Goal: Task Accomplishment & Management: Use online tool/utility

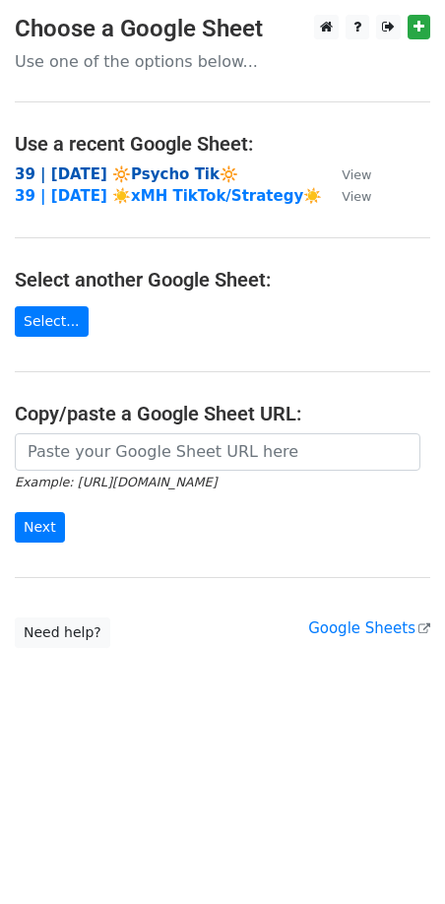
click at [114, 173] on strong "39 | [DATE] 🔆Psycho Tik🔆" at bounding box center [126, 174] width 223 height 18
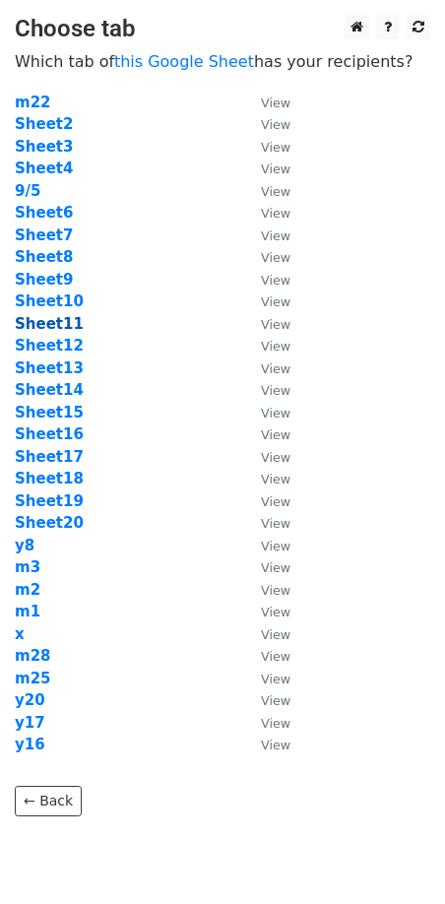
click at [53, 322] on strong "Sheet11" at bounding box center [49, 324] width 69 height 18
click at [64, 321] on strong "Sheet11" at bounding box center [49, 324] width 69 height 18
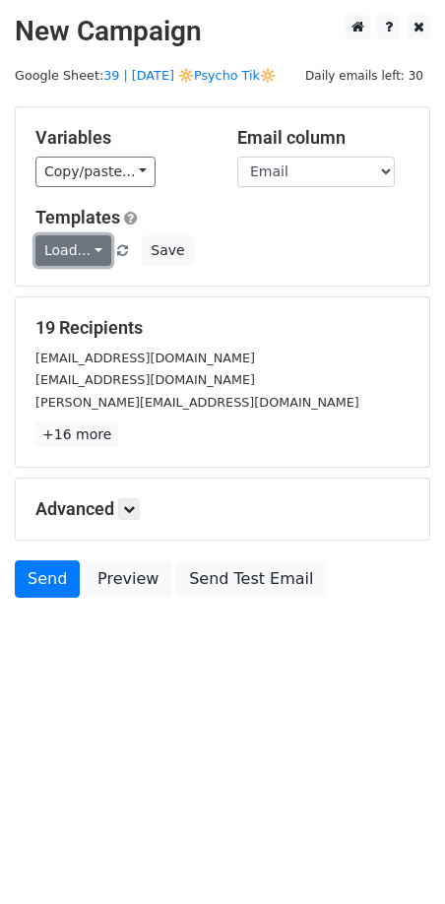
click at [86, 243] on link "Load..." at bounding box center [73, 250] width 76 height 31
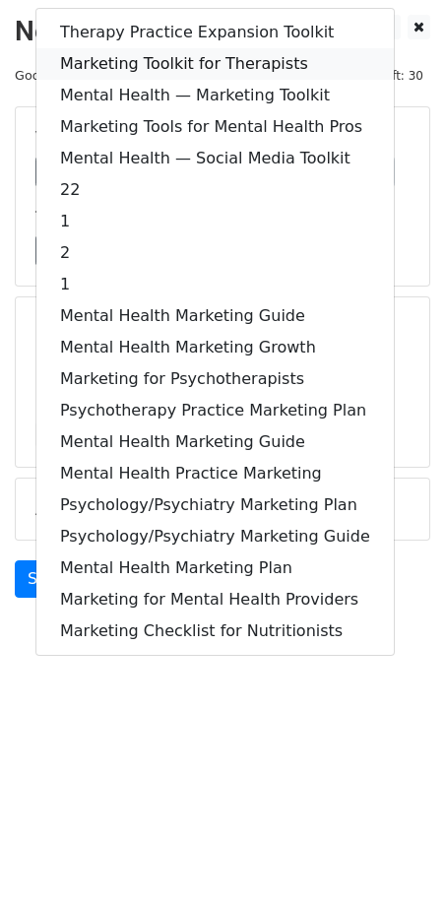
click at [192, 61] on link "Marketing Toolkit for Therapists" at bounding box center [214, 63] width 357 height 31
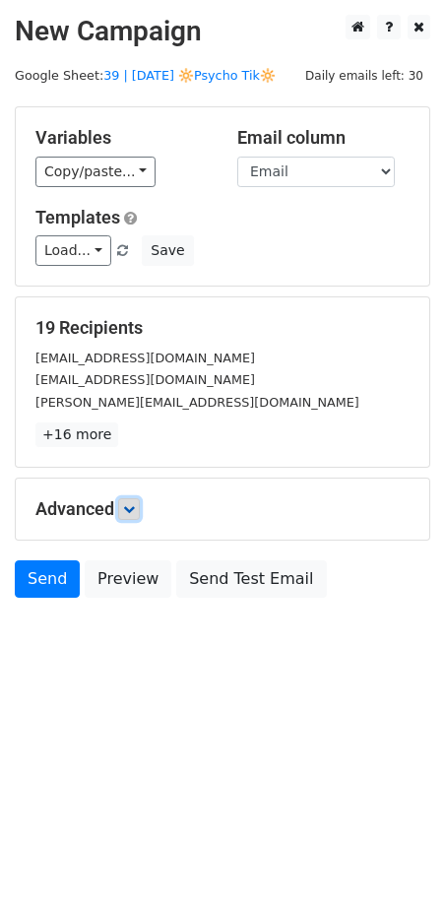
click at [135, 510] on icon at bounding box center [129, 509] width 12 height 12
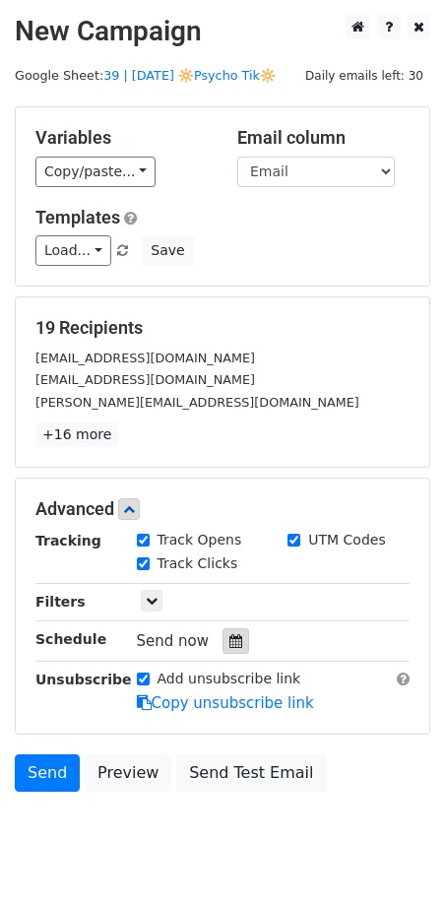
click at [231, 648] on div at bounding box center [235, 641] width 27 height 26
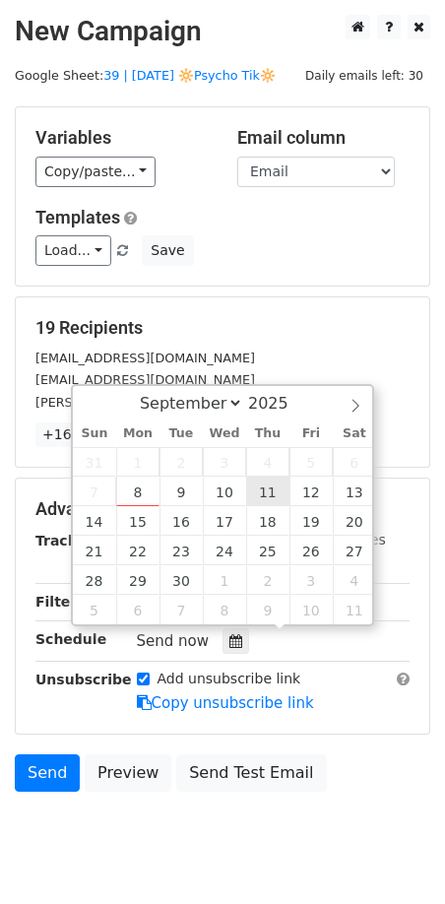
type input "2025-09-11 12:00"
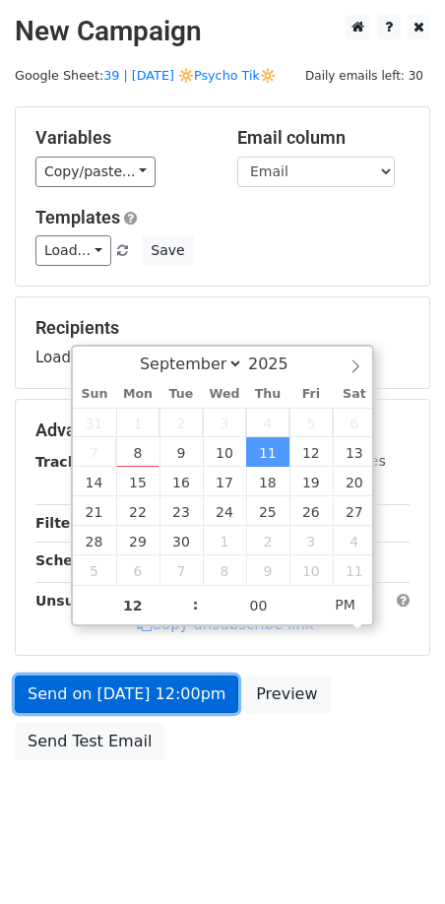
click at [175, 682] on link "Send on Sep 11 at 12:00pm" at bounding box center [126, 693] width 223 height 37
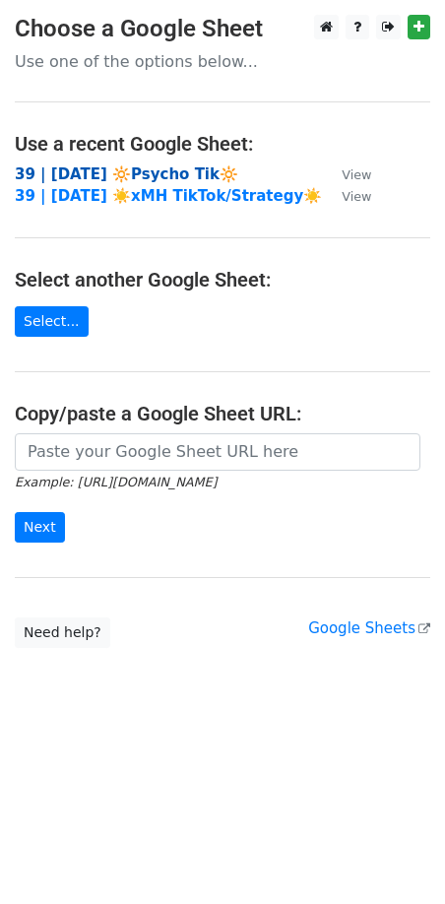
click at [114, 169] on strong "39 | [DATE] 🔆Psycho Tik🔆" at bounding box center [126, 174] width 223 height 18
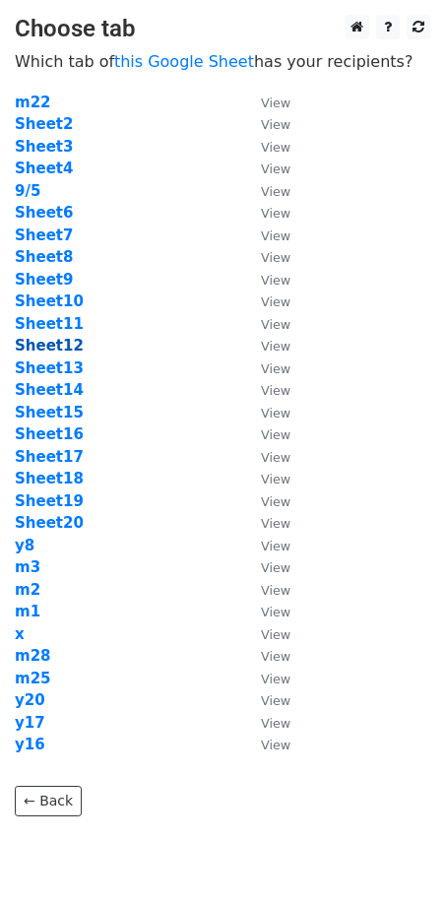
click at [50, 354] on strong "Sheet12" at bounding box center [49, 346] width 69 height 18
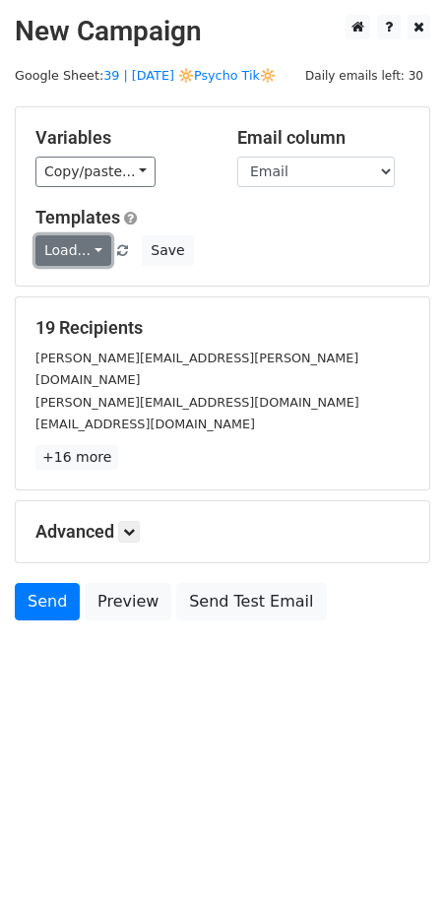
click at [70, 257] on link "Load..." at bounding box center [73, 250] width 76 height 31
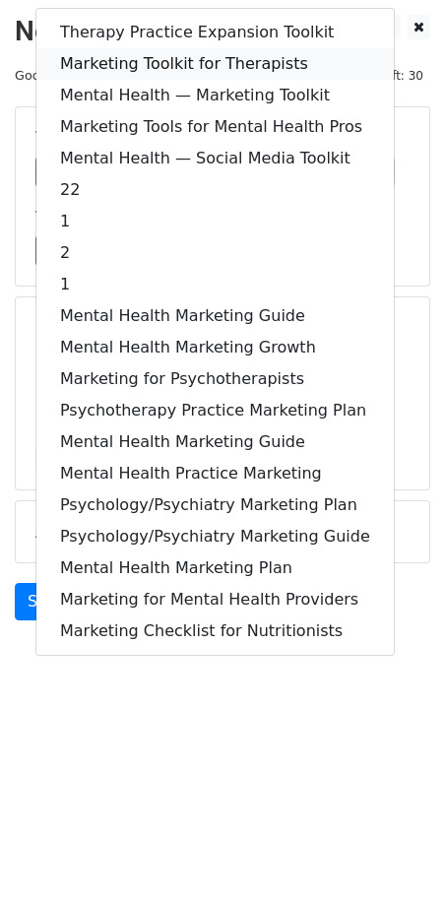
click at [194, 68] on link "Marketing Toolkit for Therapists" at bounding box center [214, 63] width 357 height 31
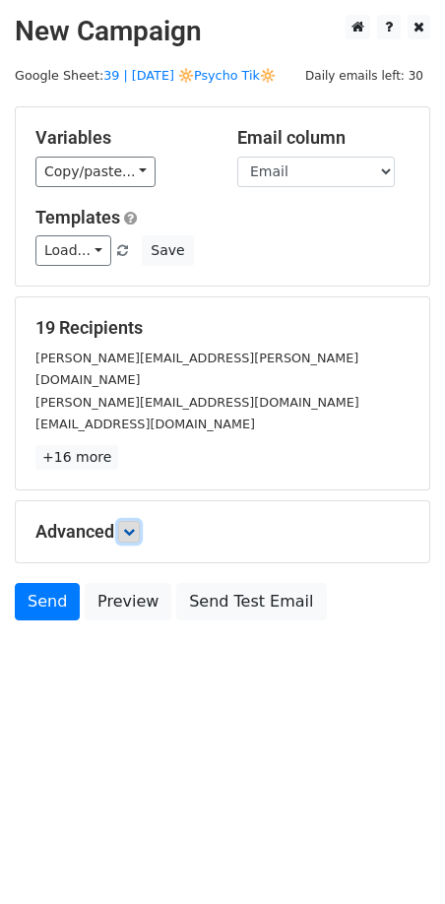
click at [131, 521] on link at bounding box center [129, 532] width 22 height 22
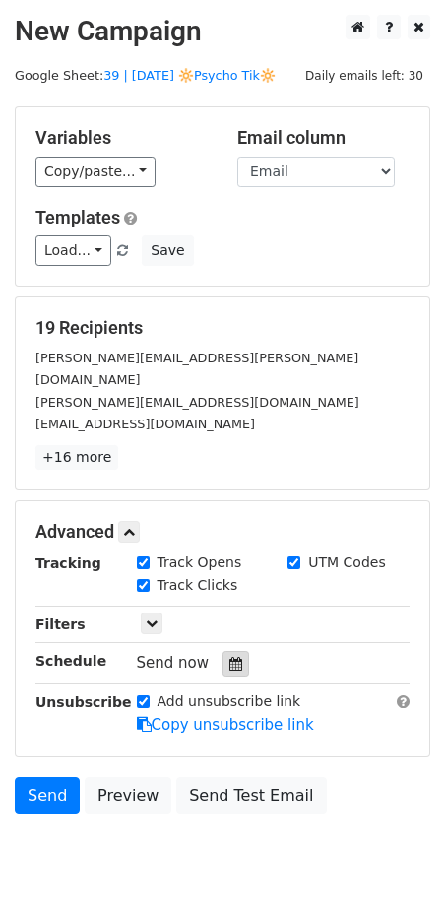
click at [222, 651] on div at bounding box center [235, 664] width 27 height 26
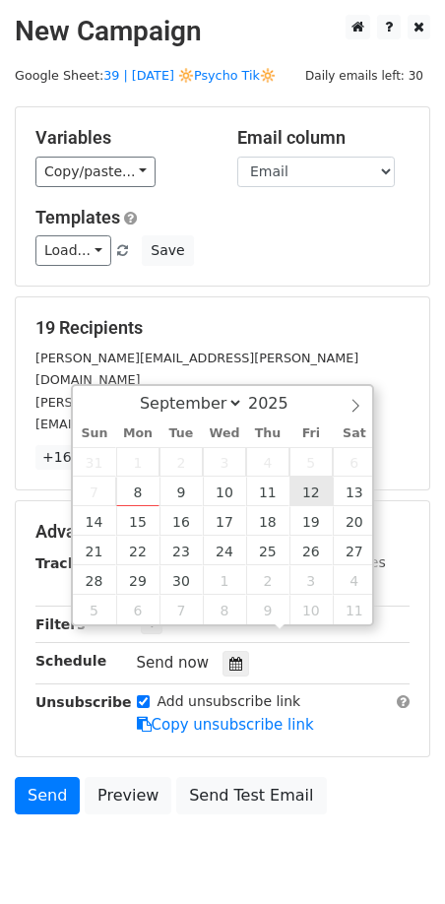
type input "2025-09-12 12:00"
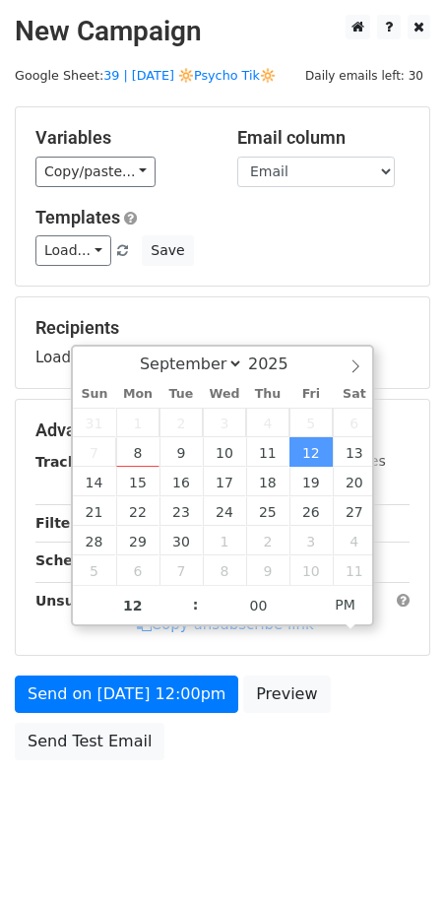
click at [149, 713] on div "Send on Sep 12 at 12:00pm Preview Send Test Email" at bounding box center [222, 722] width 445 height 94
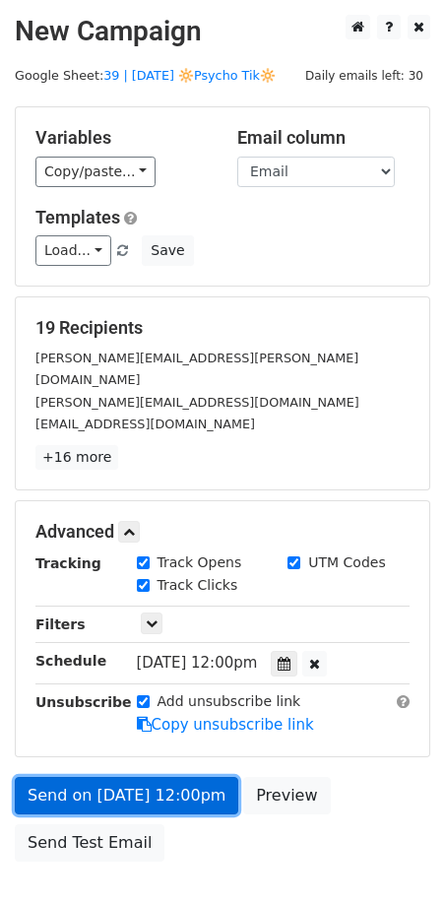
click at [149, 706] on form "Variables Copy/paste... {{Name}} {{Email}} Email column Name Email Templates Lo…" at bounding box center [222, 488] width 415 height 765
click at [115, 777] on link "Send on Sep 12 at 12:00pm" at bounding box center [126, 795] width 223 height 37
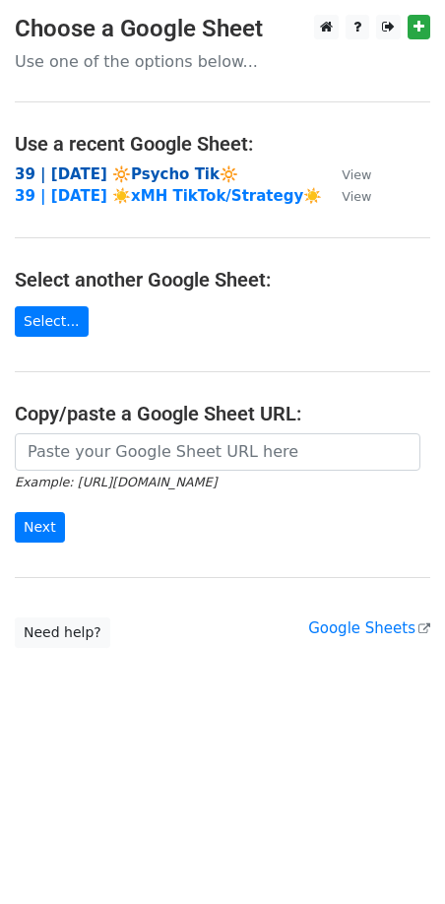
click at [149, 179] on strong "39 | [DATE] 🔆Psycho Tik🔆" at bounding box center [126, 174] width 223 height 18
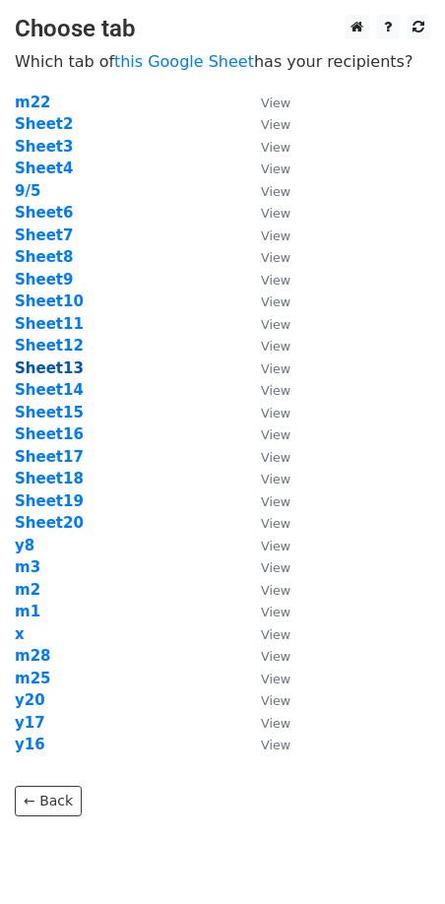
click at [51, 363] on strong "Sheet13" at bounding box center [49, 368] width 69 height 18
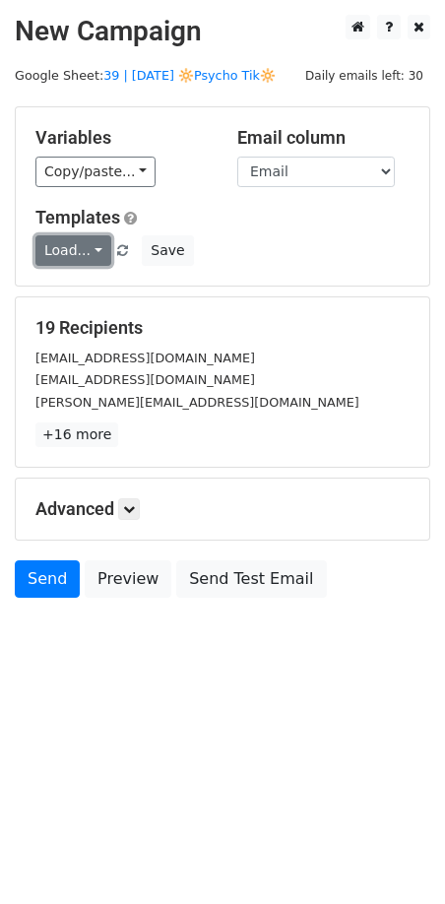
click at [71, 240] on link "Load..." at bounding box center [73, 250] width 76 height 31
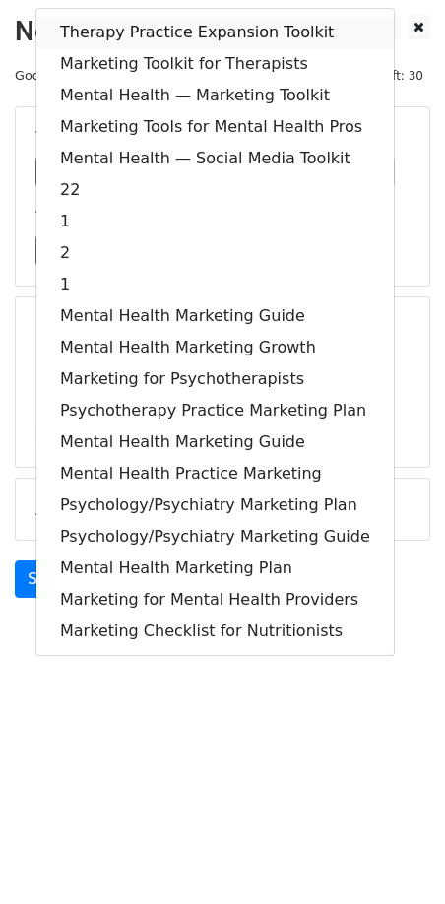
click at [185, 31] on link "Therapy Practice Expansion Toolkit" at bounding box center [214, 32] width 357 height 31
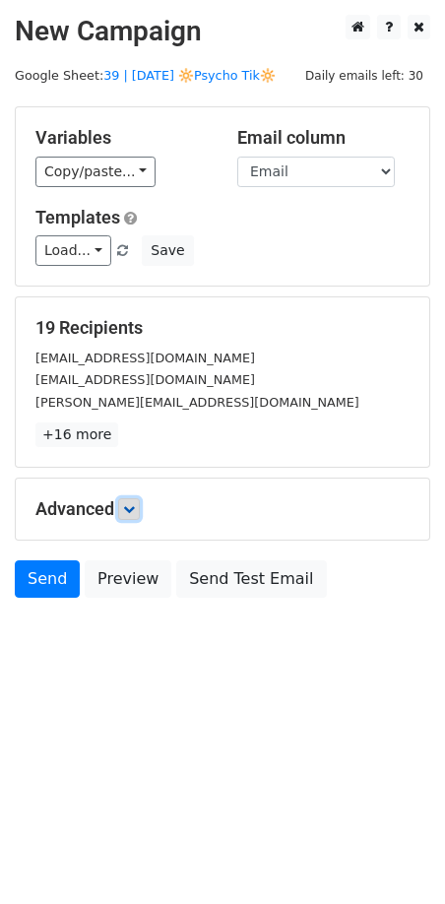
click at [137, 498] on link at bounding box center [129, 509] width 22 height 22
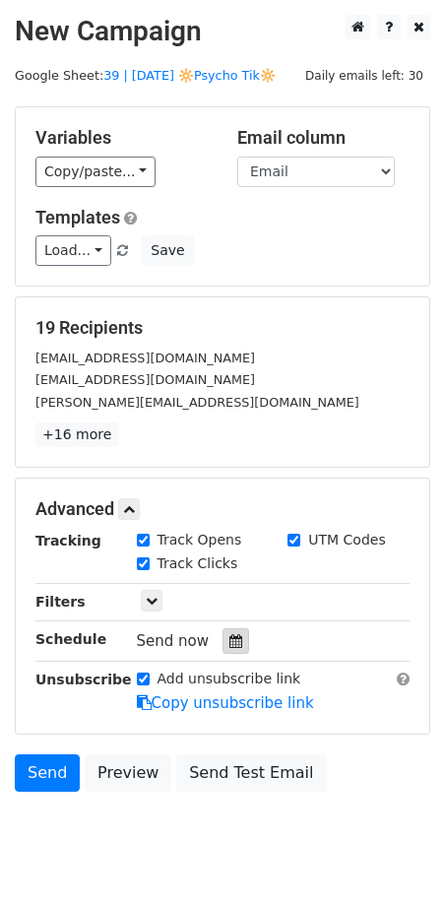
click at [229, 629] on div at bounding box center [235, 641] width 27 height 26
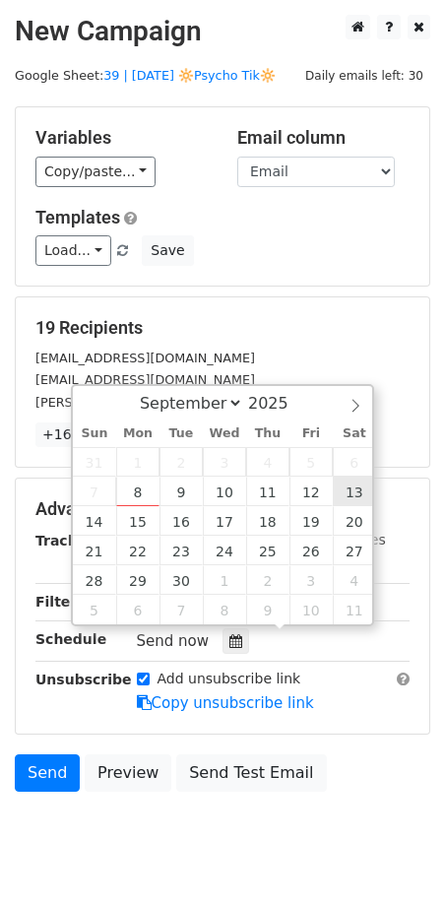
type input "[DATE] 12:00"
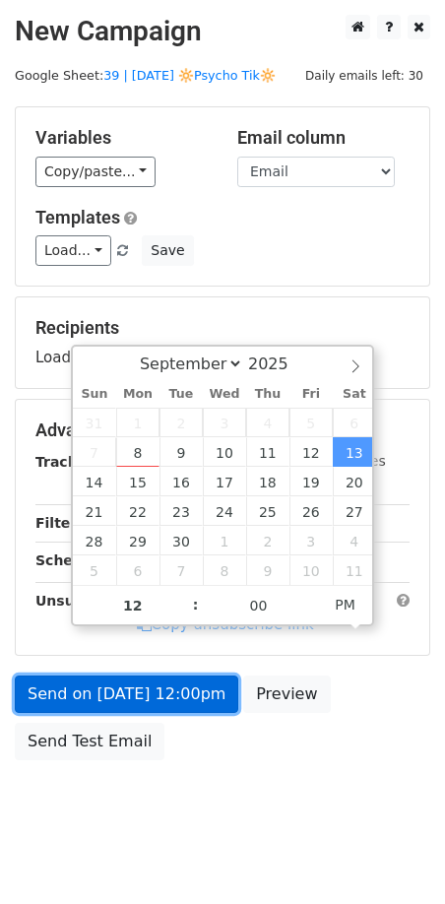
click at [181, 675] on link "Send on [DATE] 12:00pm" at bounding box center [126, 693] width 223 height 37
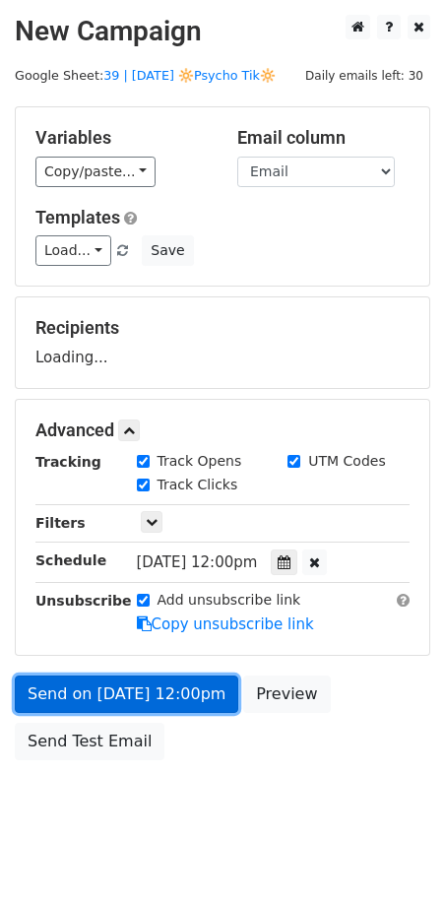
click at [158, 704] on link "Send on [DATE] 12:00pm" at bounding box center [126, 693] width 223 height 37
